Goal: Navigation & Orientation: Find specific page/section

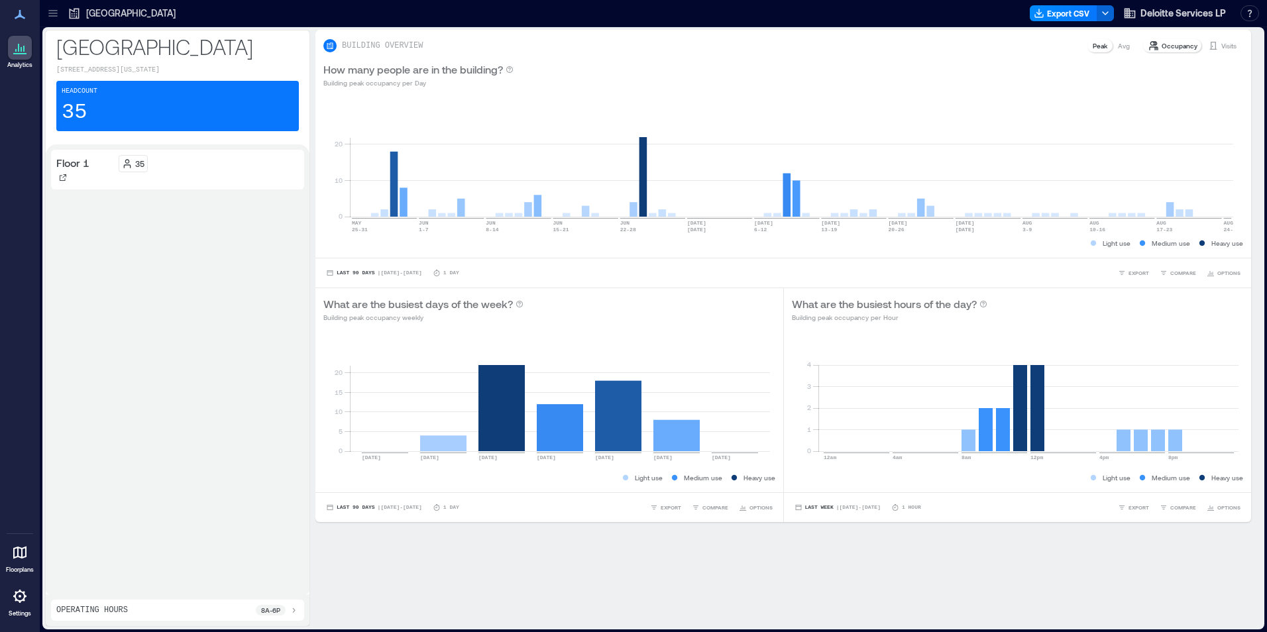
click at [54, 12] on icon at bounding box center [52, 13] width 13 height 13
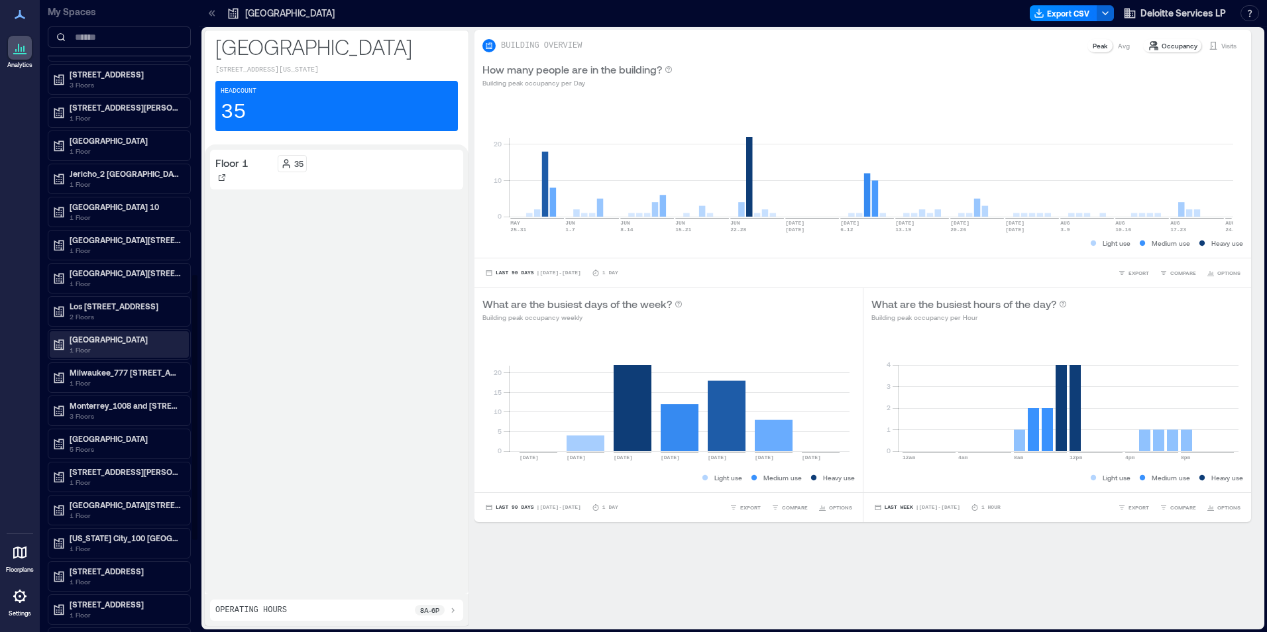
scroll to position [662, 0]
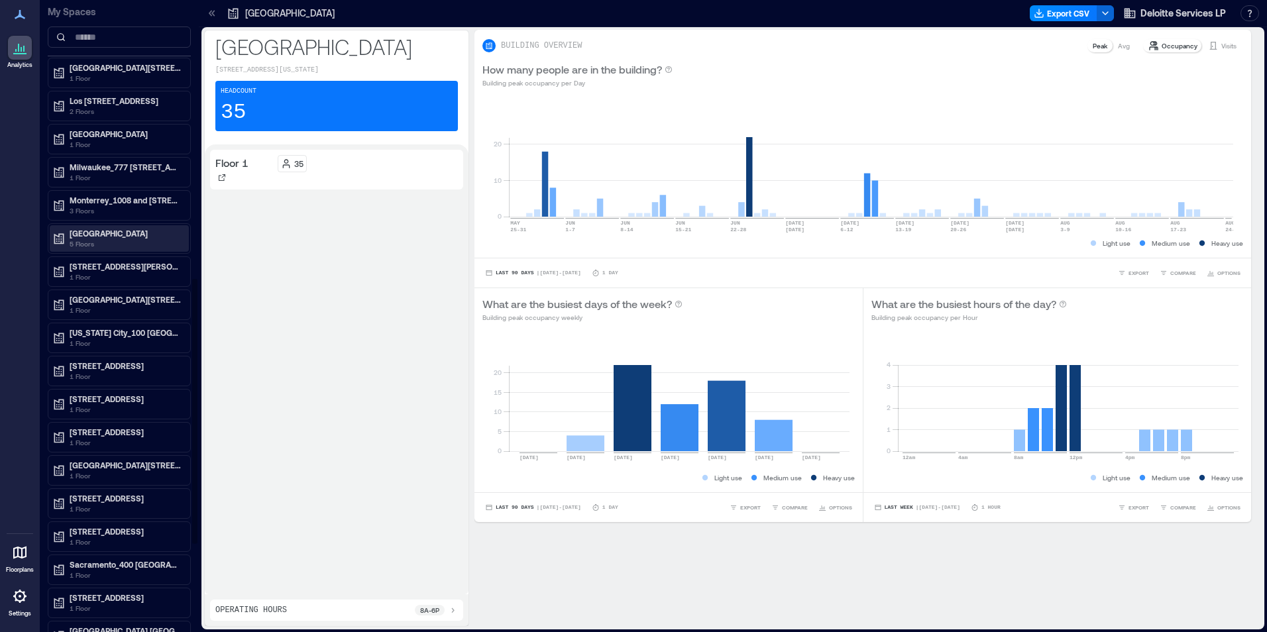
click at [81, 248] on p "5 Floors" at bounding box center [125, 243] width 111 height 11
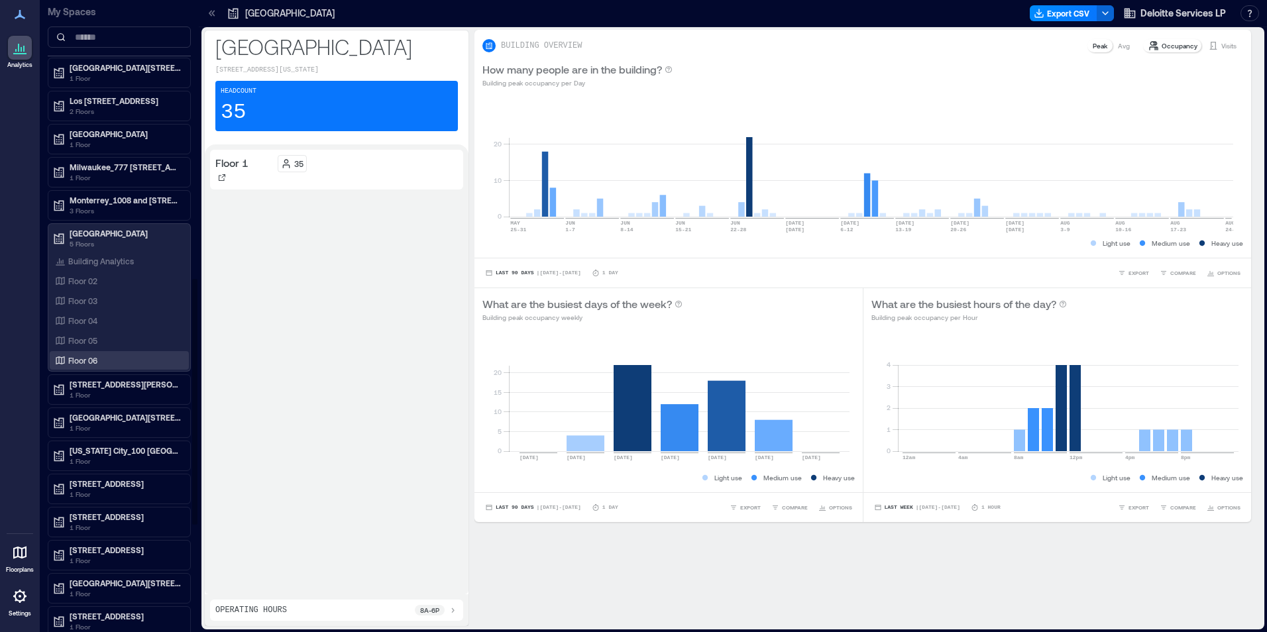
click at [79, 362] on p "Floor 06" at bounding box center [82, 360] width 29 height 11
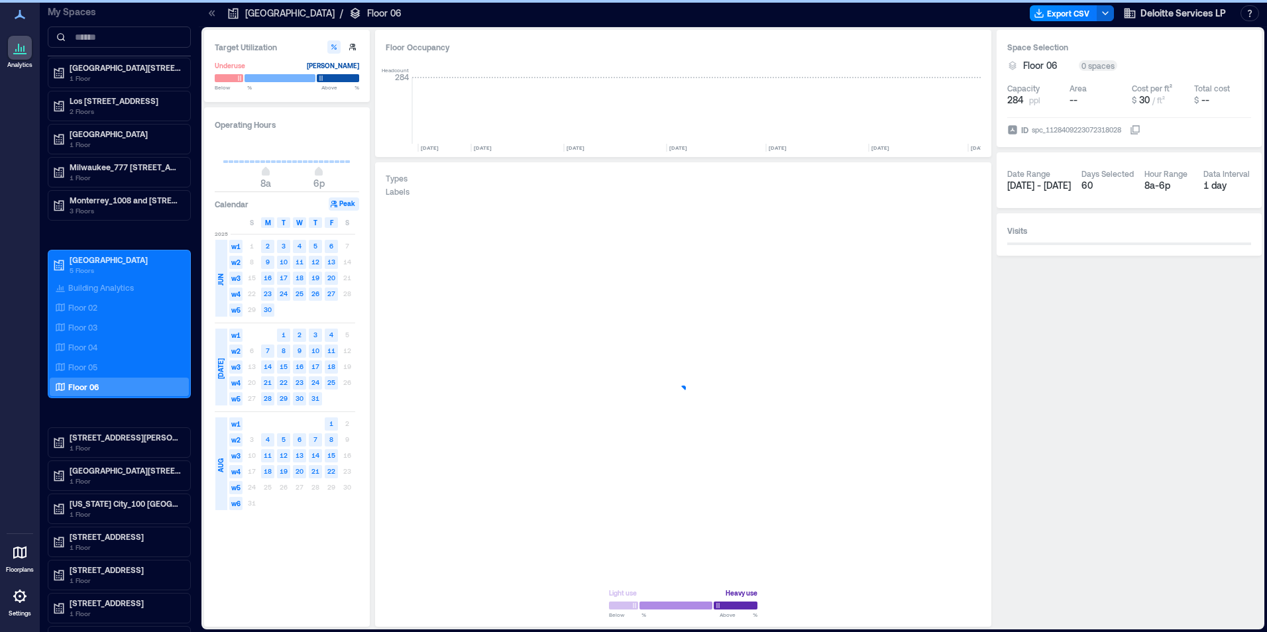
scroll to position [0, 2593]
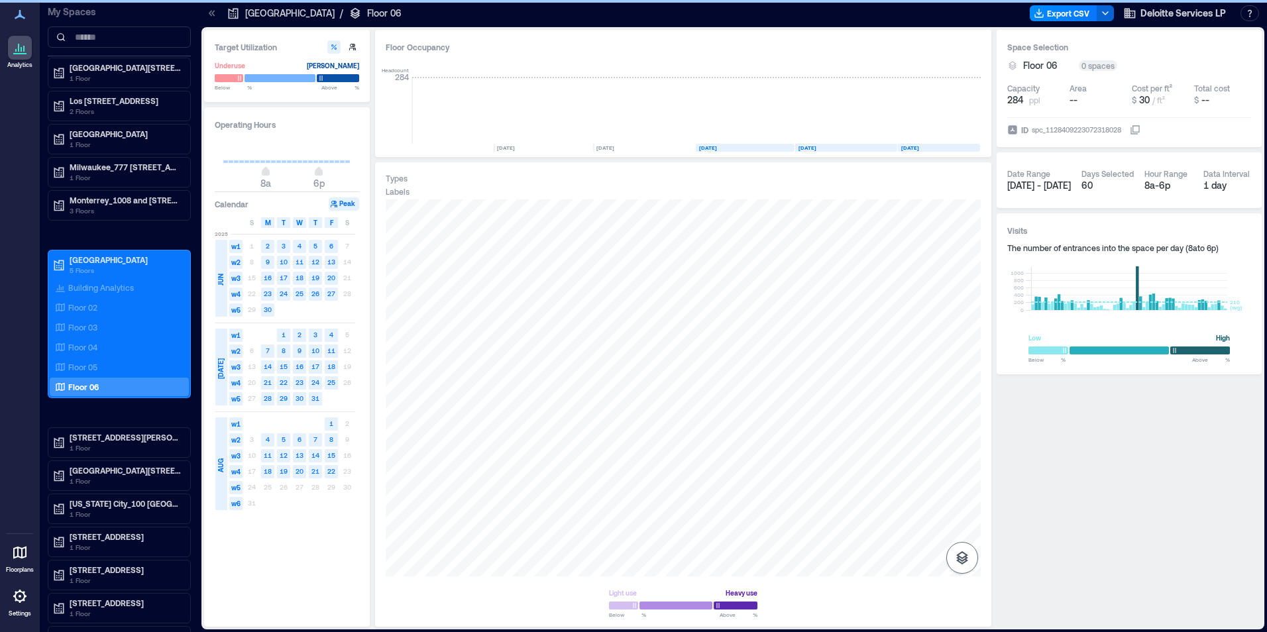
click at [961, 557] on icon "button" at bounding box center [962, 557] width 12 height 13
click at [961, 485] on icon "button" at bounding box center [962, 488] width 16 height 16
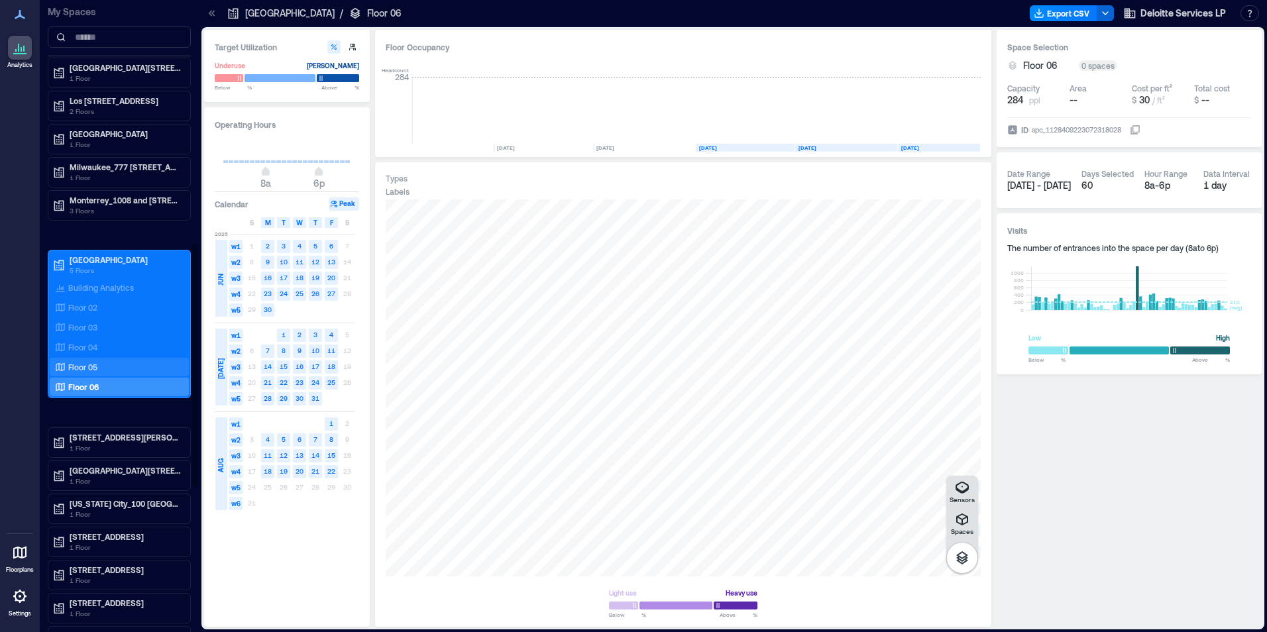
click at [76, 368] on p "Floor 05" at bounding box center [82, 367] width 29 height 11
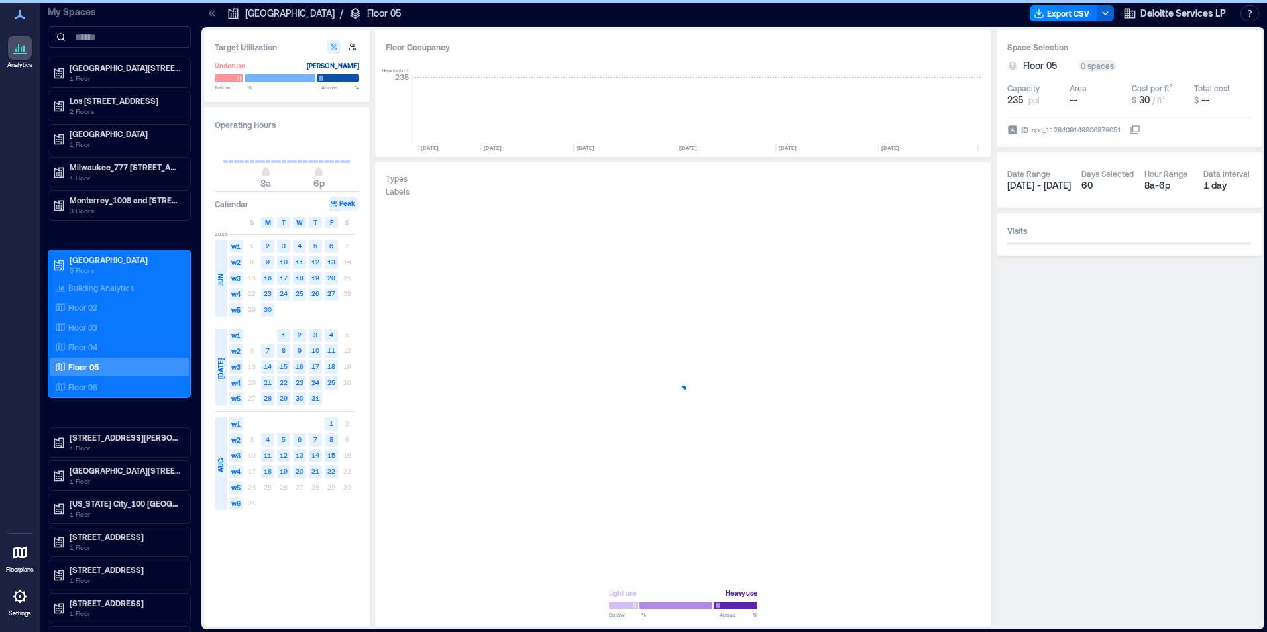
scroll to position [0, 2603]
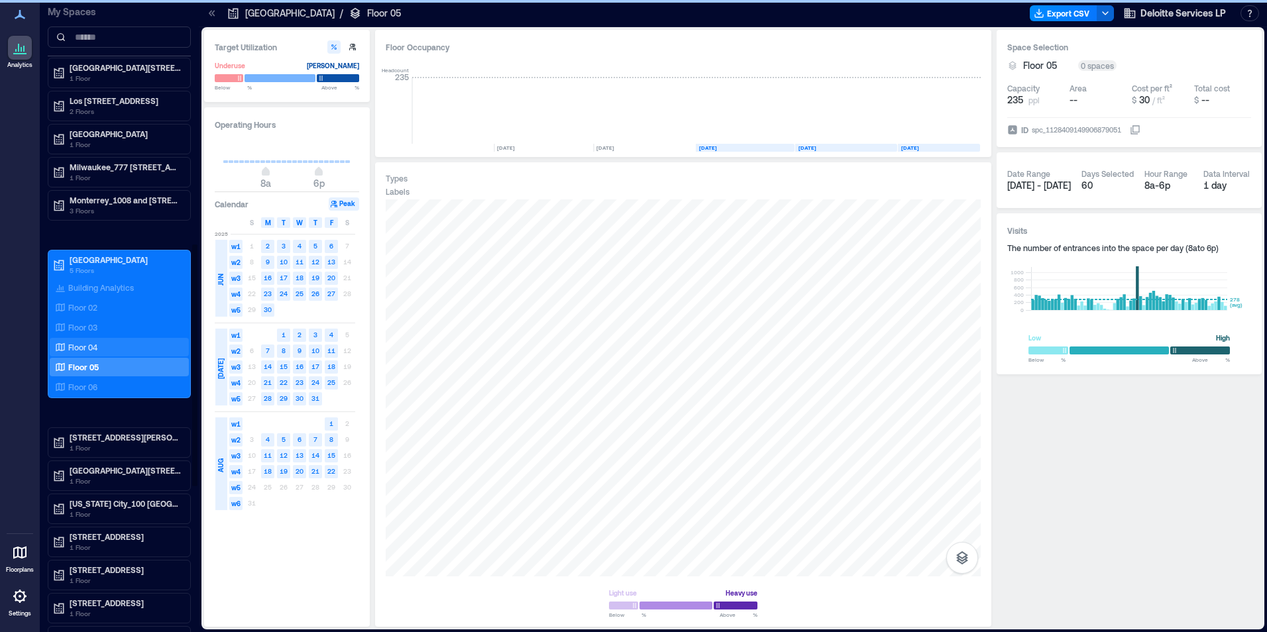
click at [76, 344] on p "Floor 04" at bounding box center [82, 347] width 29 height 11
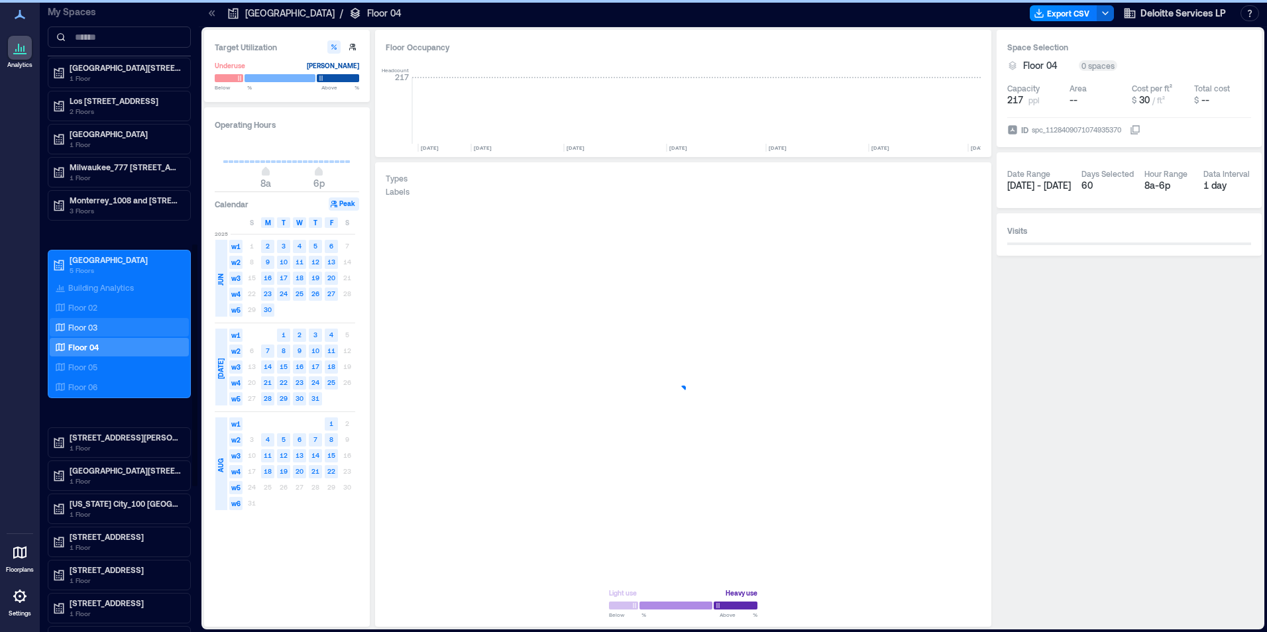
scroll to position [0, 2593]
click at [85, 327] on p "Floor 03" at bounding box center [82, 327] width 29 height 11
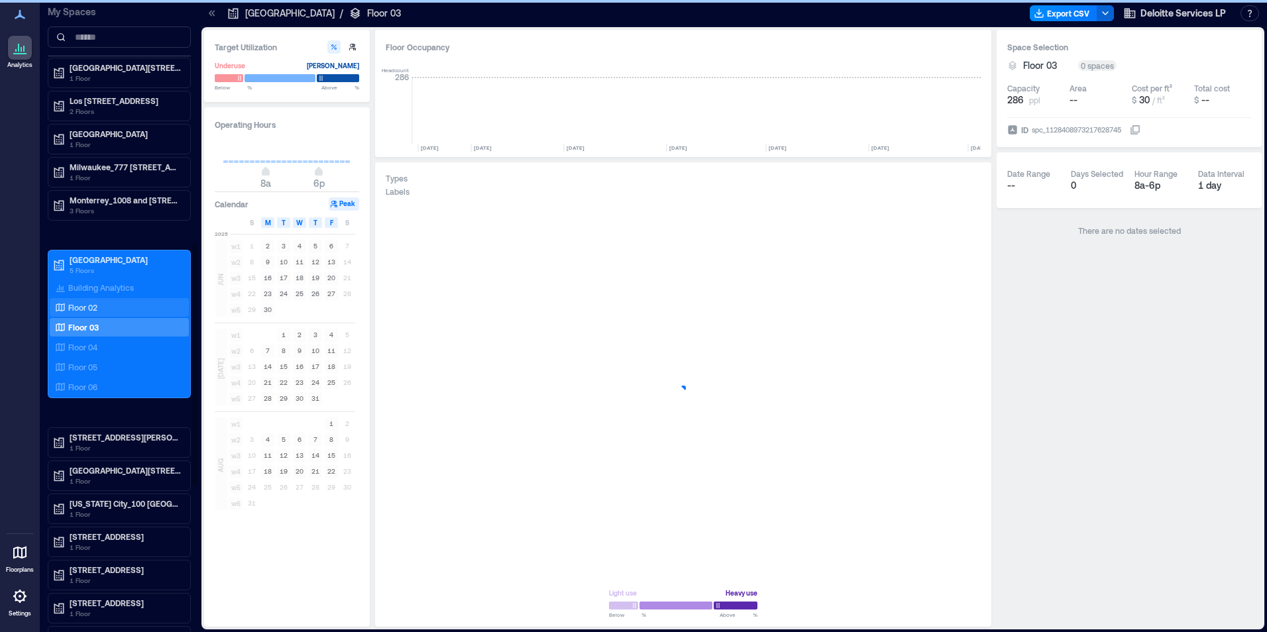
scroll to position [0, 2593]
click at [88, 306] on p "Floor 02" at bounding box center [82, 307] width 29 height 11
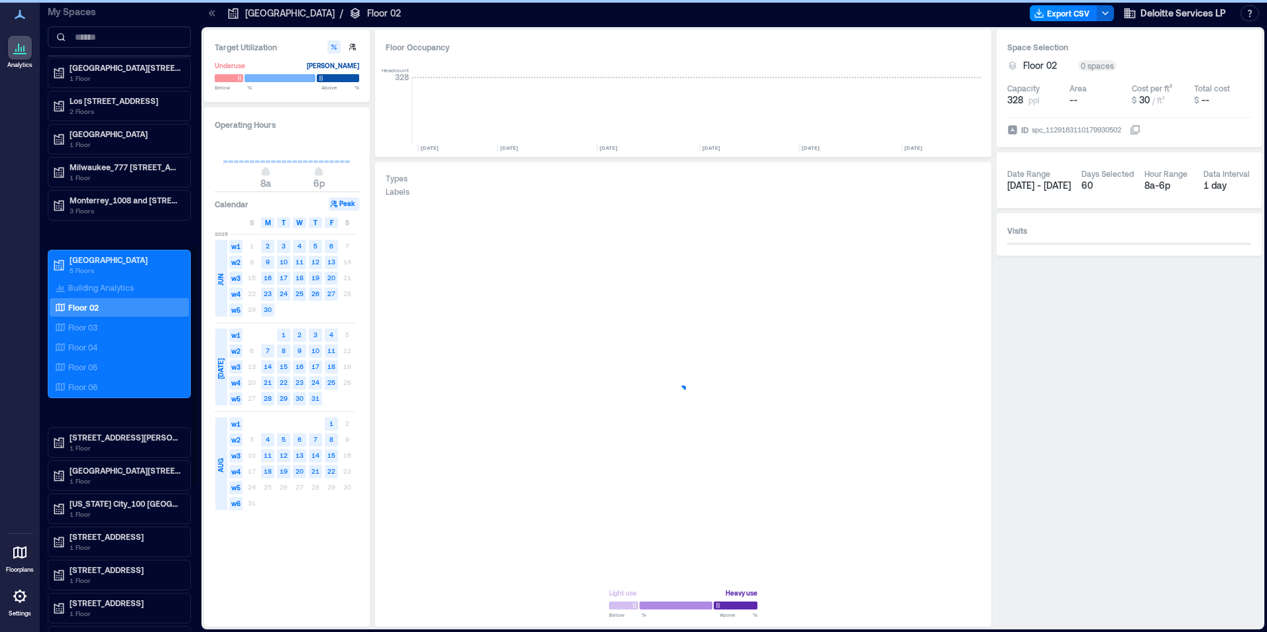
scroll to position [0, 3633]
